Goal: Information Seeking & Learning: Check status

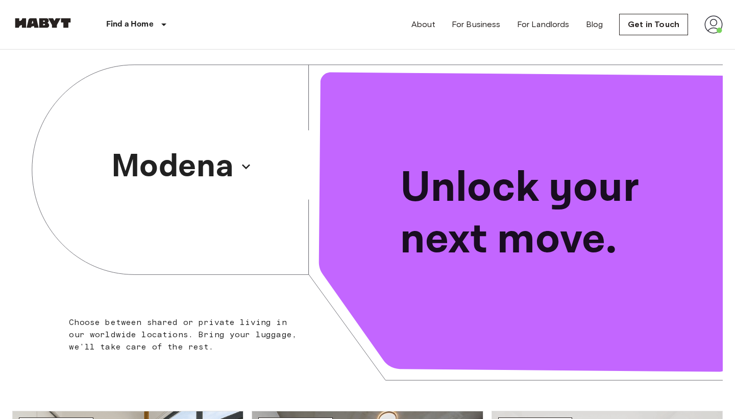
click at [710, 31] on img at bounding box center [714, 24] width 18 height 18
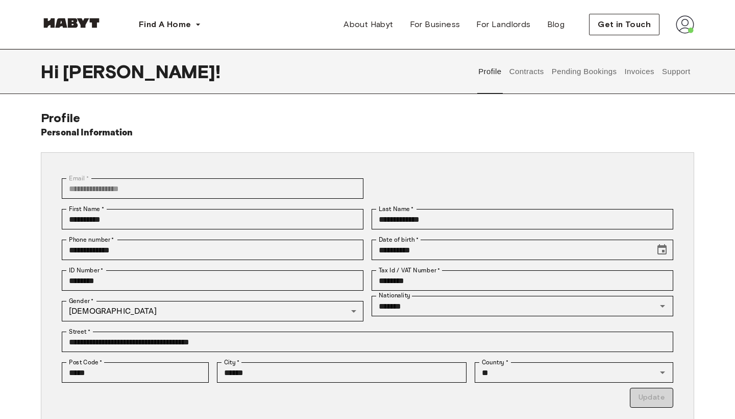
click at [526, 68] on button "Contracts" at bounding box center [526, 71] width 37 height 45
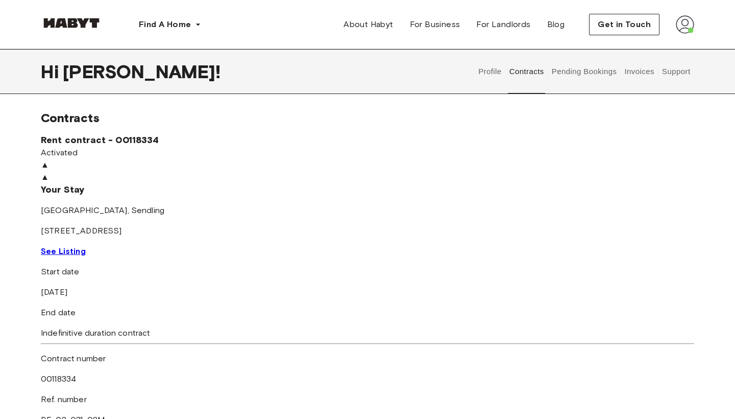
click at [86, 256] on span "See Listing" at bounding box center [63, 251] width 45 height 10
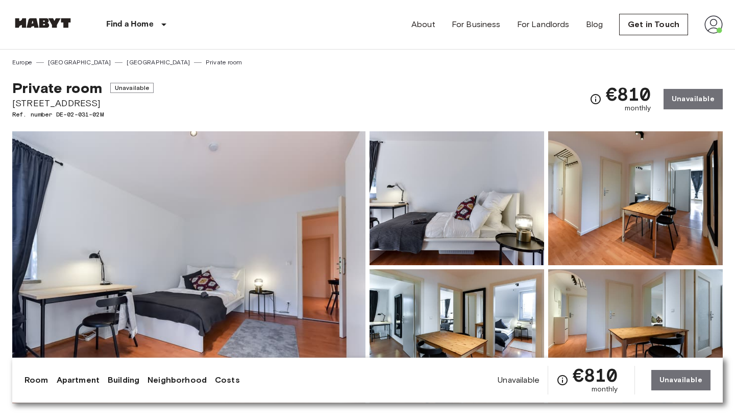
click at [74, 378] on link "Apartment" at bounding box center [78, 380] width 43 height 12
click at [715, 28] on img at bounding box center [714, 24] width 18 height 18
click at [667, 41] on li "Profile" at bounding box center [676, 43] width 102 height 18
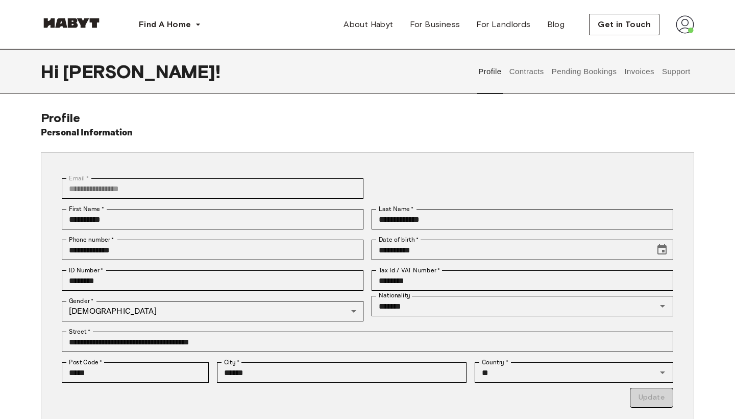
click at [676, 78] on button "Support" at bounding box center [676, 71] width 31 height 45
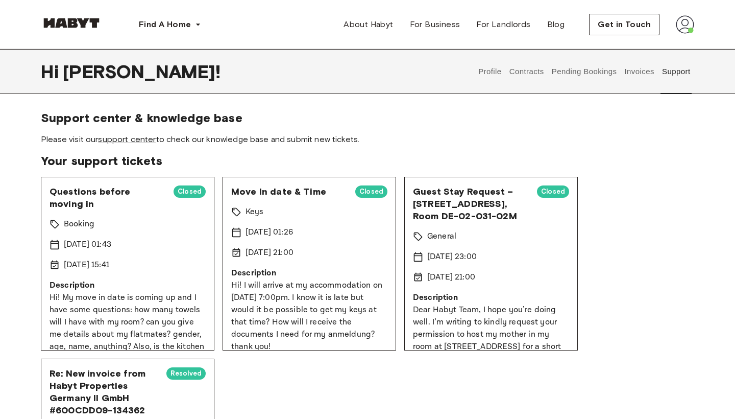
click at [142, 326] on p "Hi! My move in date is coming up and I have some questions: how many towels wil…" at bounding box center [128, 378] width 156 height 172
click at [107, 244] on p "12 Sep 2025 01:43" at bounding box center [87, 245] width 47 height 12
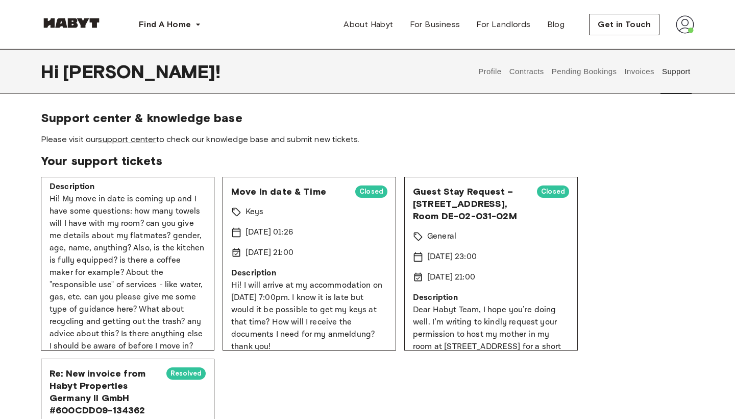
scroll to position [109, 0]
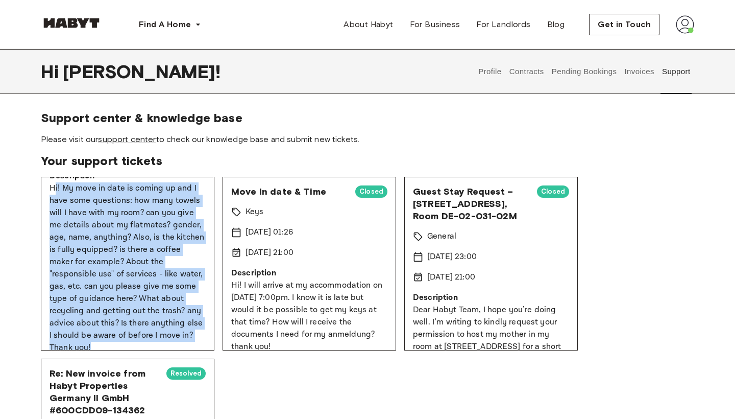
drag, startPoint x: 53, startPoint y: 243, endPoint x: 161, endPoint y: 337, distance: 143.4
copy p "i! My move in date is coming up and I have some questions: how many towels will…"
click at [140, 139] on link "support center" at bounding box center [127, 139] width 58 height 10
click at [689, 31] on img at bounding box center [685, 24] width 18 height 18
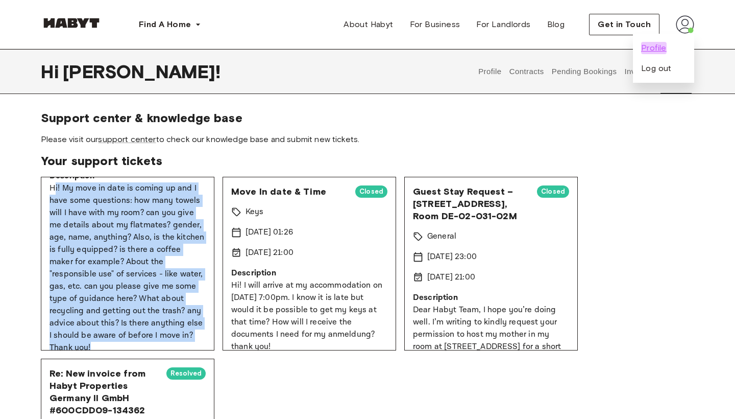
click at [659, 49] on span "Profile" at bounding box center [654, 48] width 26 height 12
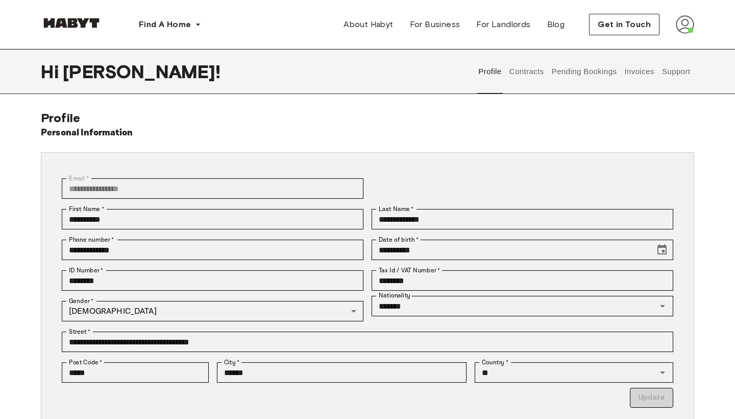
click at [529, 70] on button "Contracts" at bounding box center [526, 71] width 37 height 45
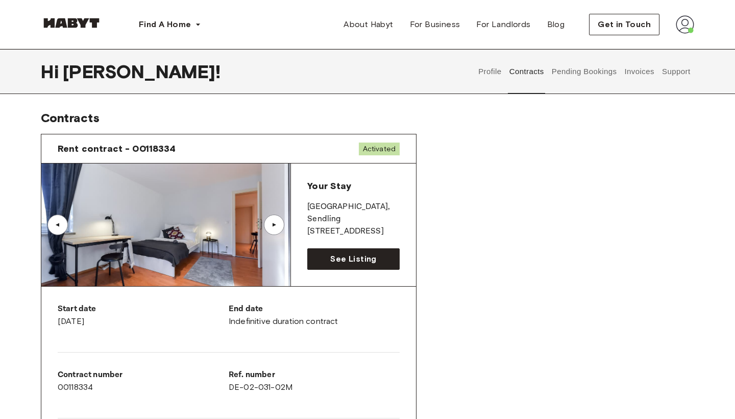
click at [278, 226] on div "▲" at bounding box center [274, 225] width 10 height 6
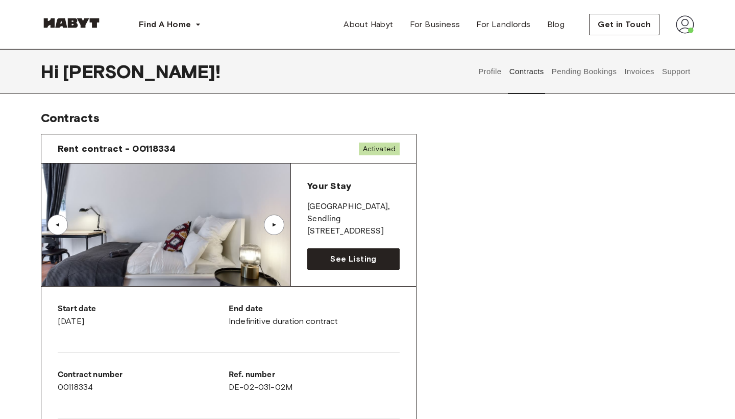
click at [278, 226] on div "▲" at bounding box center [274, 225] width 10 height 6
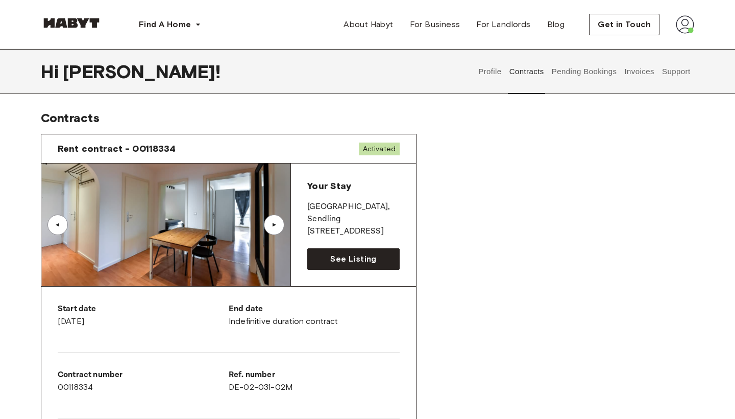
click at [278, 226] on div "▲" at bounding box center [274, 225] width 10 height 6
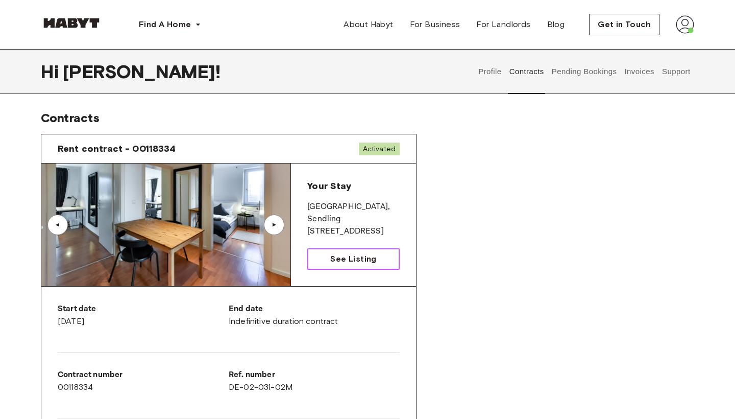
click at [358, 256] on span "See Listing" at bounding box center [353, 259] width 46 height 12
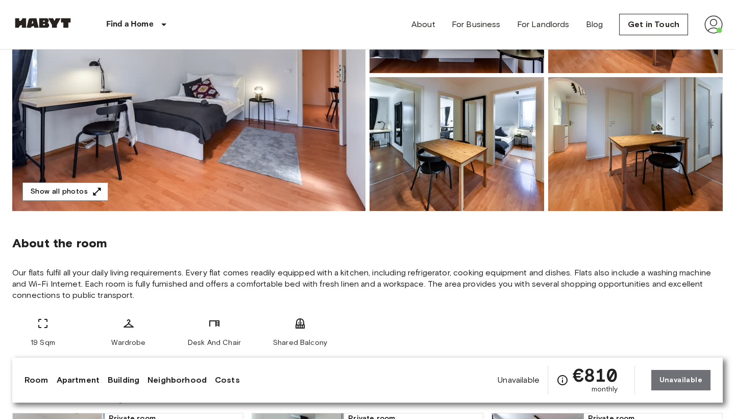
scroll to position [194, 0]
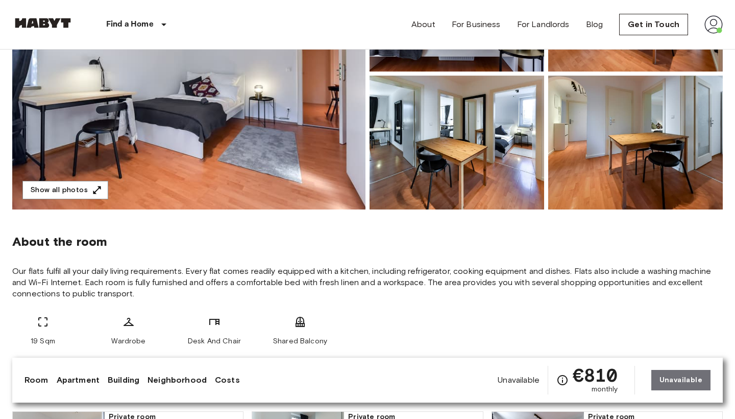
click at [224, 383] on link "Costs" at bounding box center [227, 380] width 25 height 12
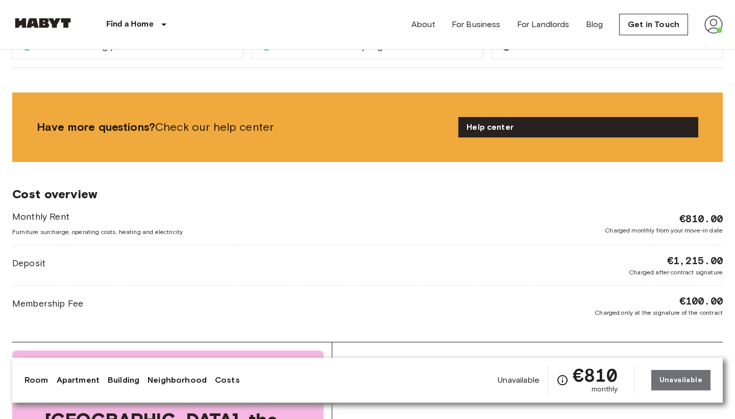
scroll to position [1071, 0]
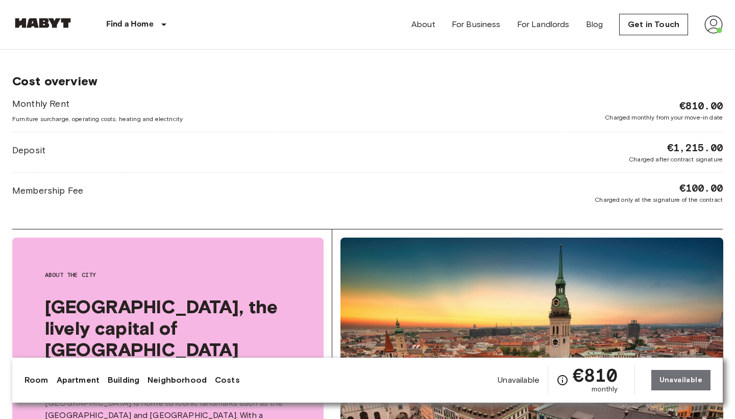
click at [89, 380] on link "Apartment" at bounding box center [78, 380] width 43 height 12
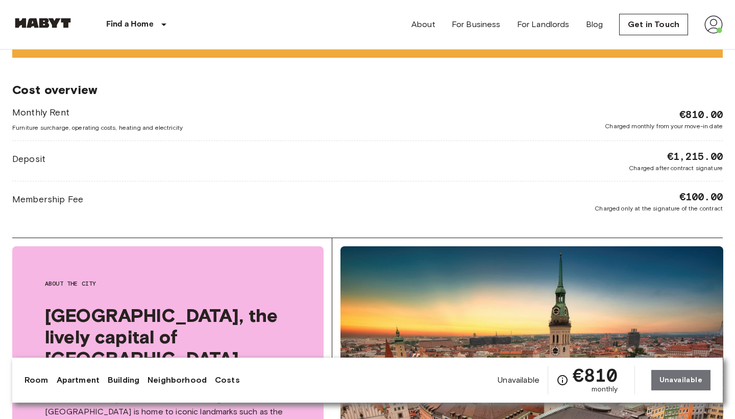
scroll to position [1063, 0]
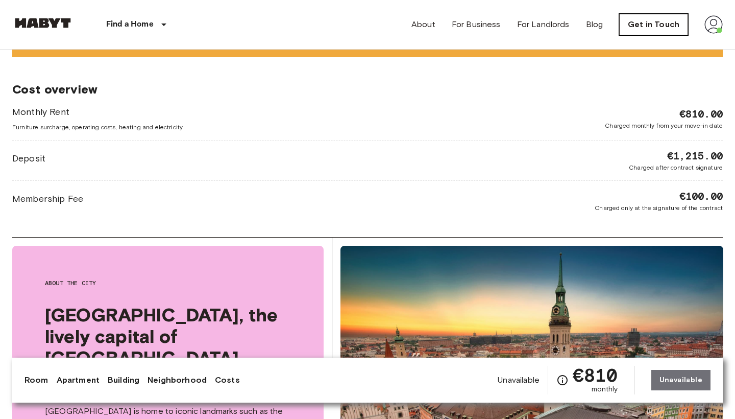
click at [657, 18] on link "Get in Touch" at bounding box center [654, 24] width 69 height 21
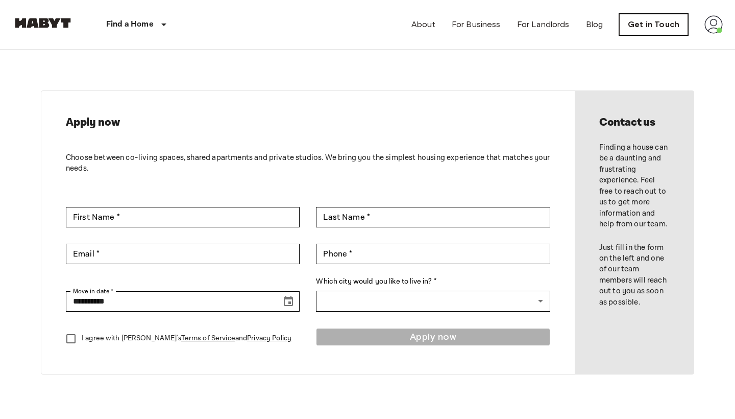
click at [660, 23] on link "Get in Touch" at bounding box center [654, 24] width 69 height 21
click at [710, 25] on img at bounding box center [714, 24] width 18 height 18
click at [569, 73] on div at bounding box center [367, 209] width 735 height 419
click at [711, 28] on img at bounding box center [714, 24] width 18 height 18
click at [673, 44] on li "Profile" at bounding box center [676, 43] width 102 height 18
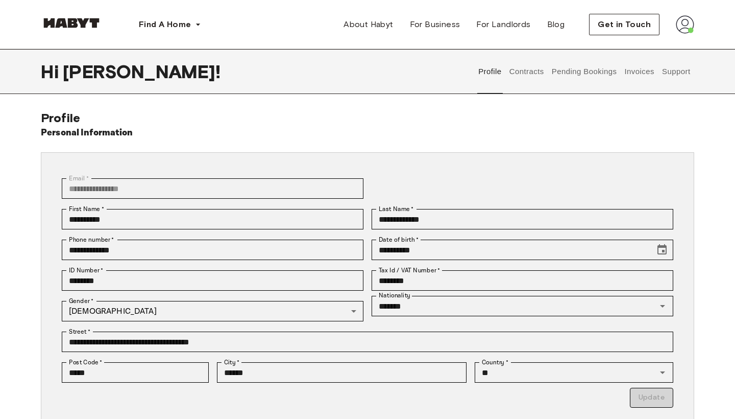
click at [677, 70] on button "Support" at bounding box center [676, 71] width 31 height 45
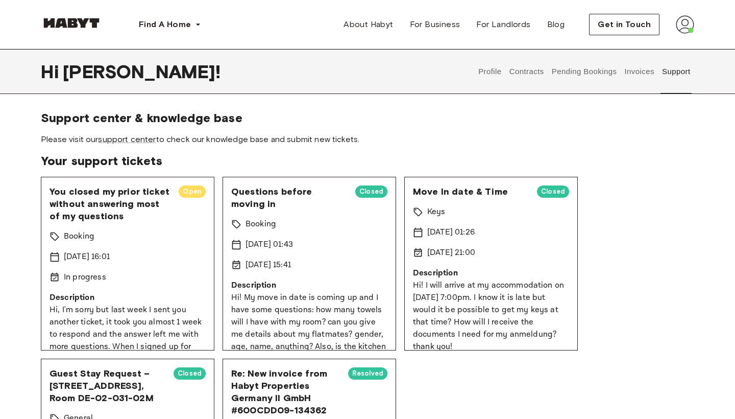
click at [147, 281] on div "In progress" at bounding box center [128, 277] width 156 height 12
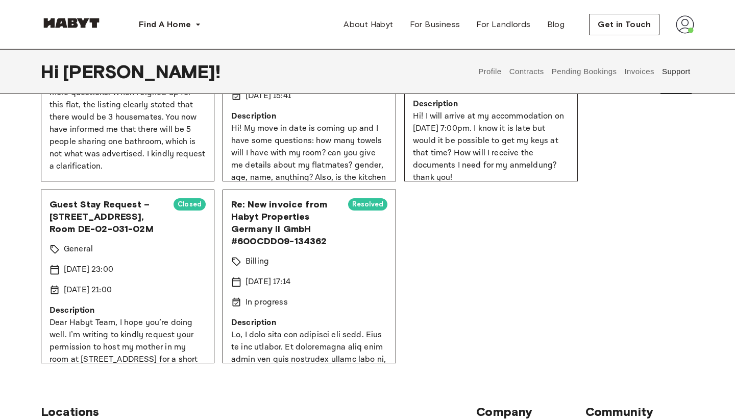
scroll to position [185, 0]
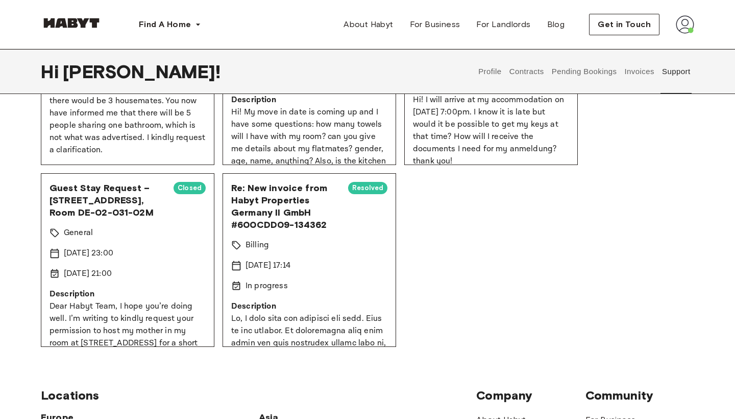
click at [105, 208] on span "Guest Stay Request – [STREET_ADDRESS], Room DE-02-031-02M" at bounding box center [108, 200] width 116 height 37
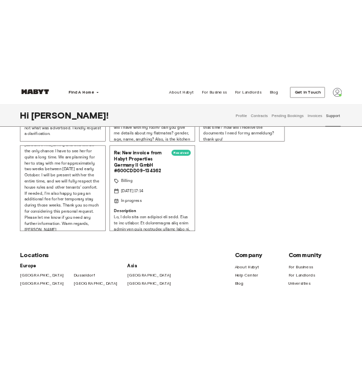
scroll to position [227, 0]
